Goal: Find specific page/section: Find specific page/section

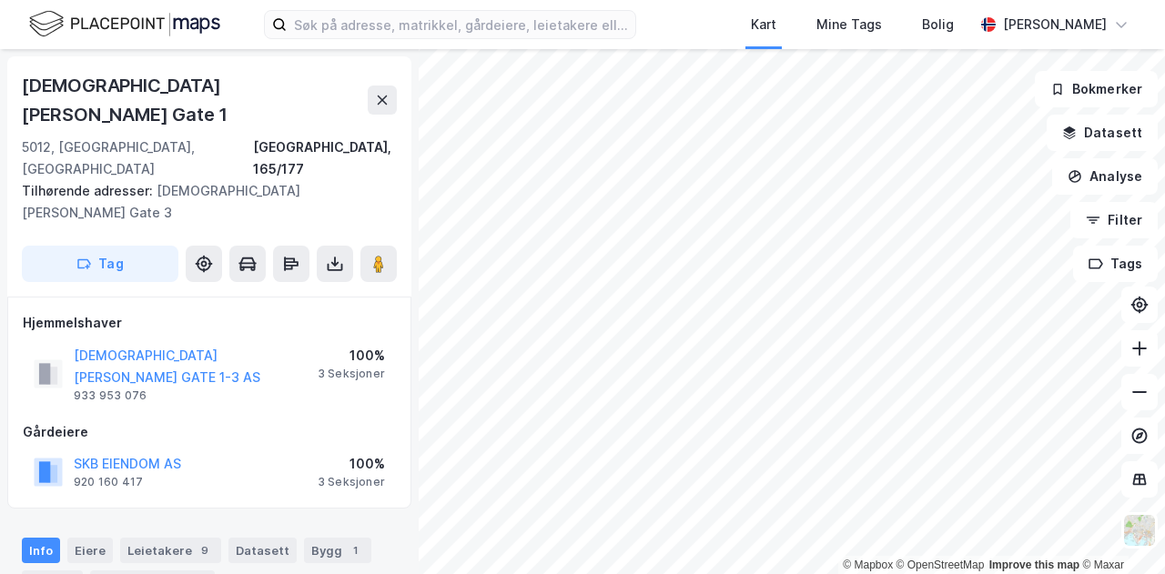
click at [148, 61] on div "[PERSON_NAME] [STREET_ADDRESS] Tilhørende adresser: [PERSON_NAME][GEOGRAPHIC_DA…" at bounding box center [209, 176] width 404 height 240
